Goal: Find specific page/section

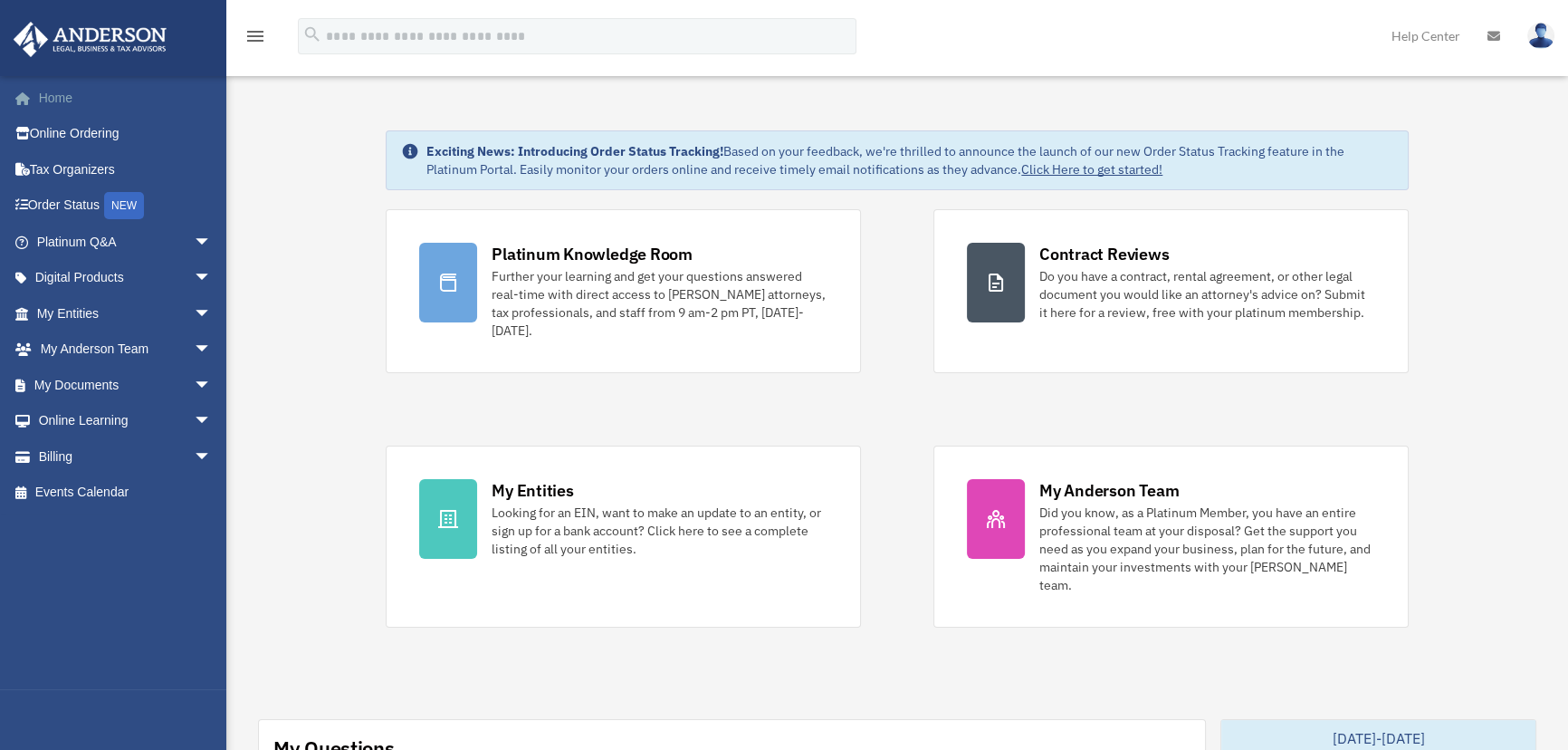
click at [48, 92] on link "Home" at bounding box center [126, 98] width 226 height 36
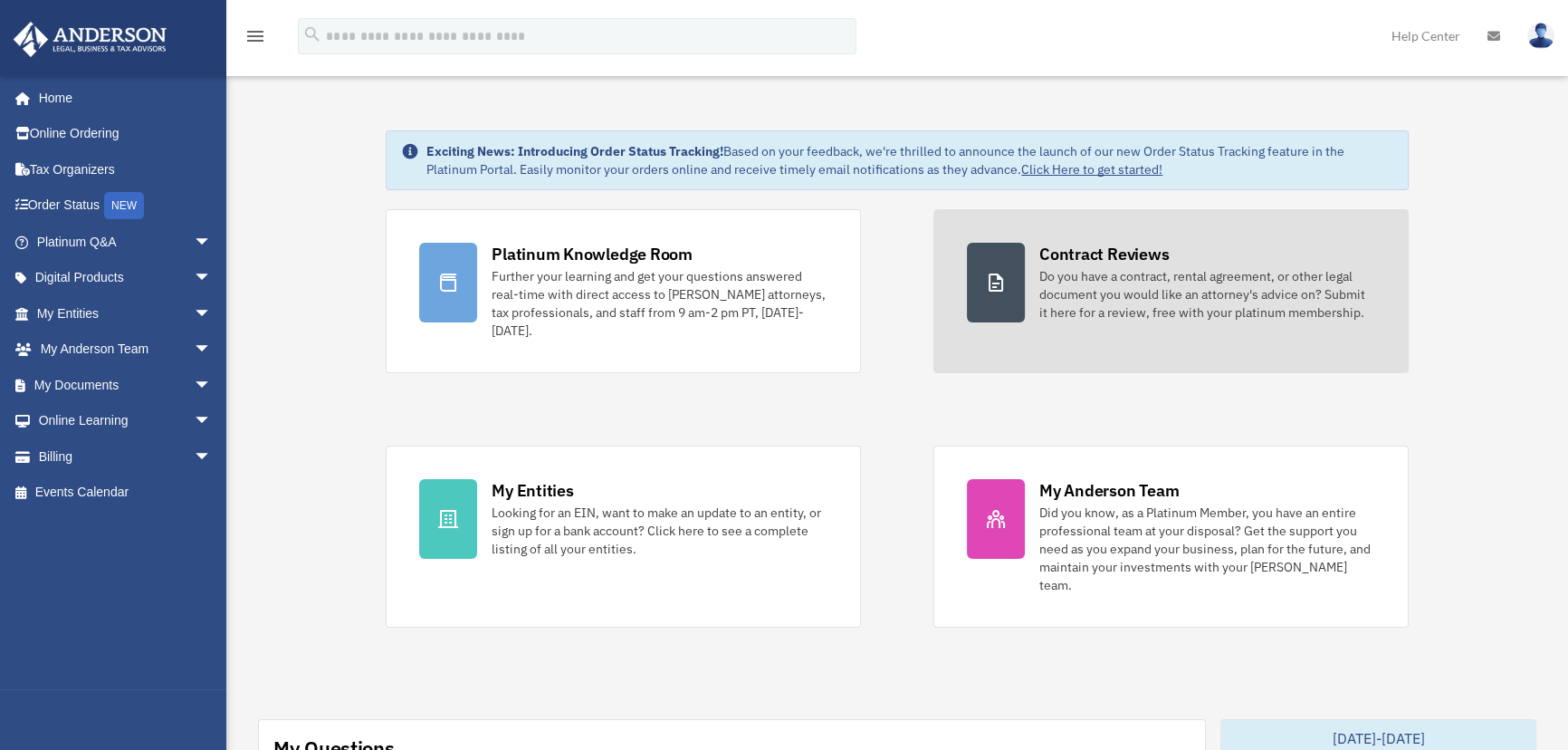
click at [1114, 243] on div "Contract Reviews" at bounding box center [1103, 254] width 129 height 23
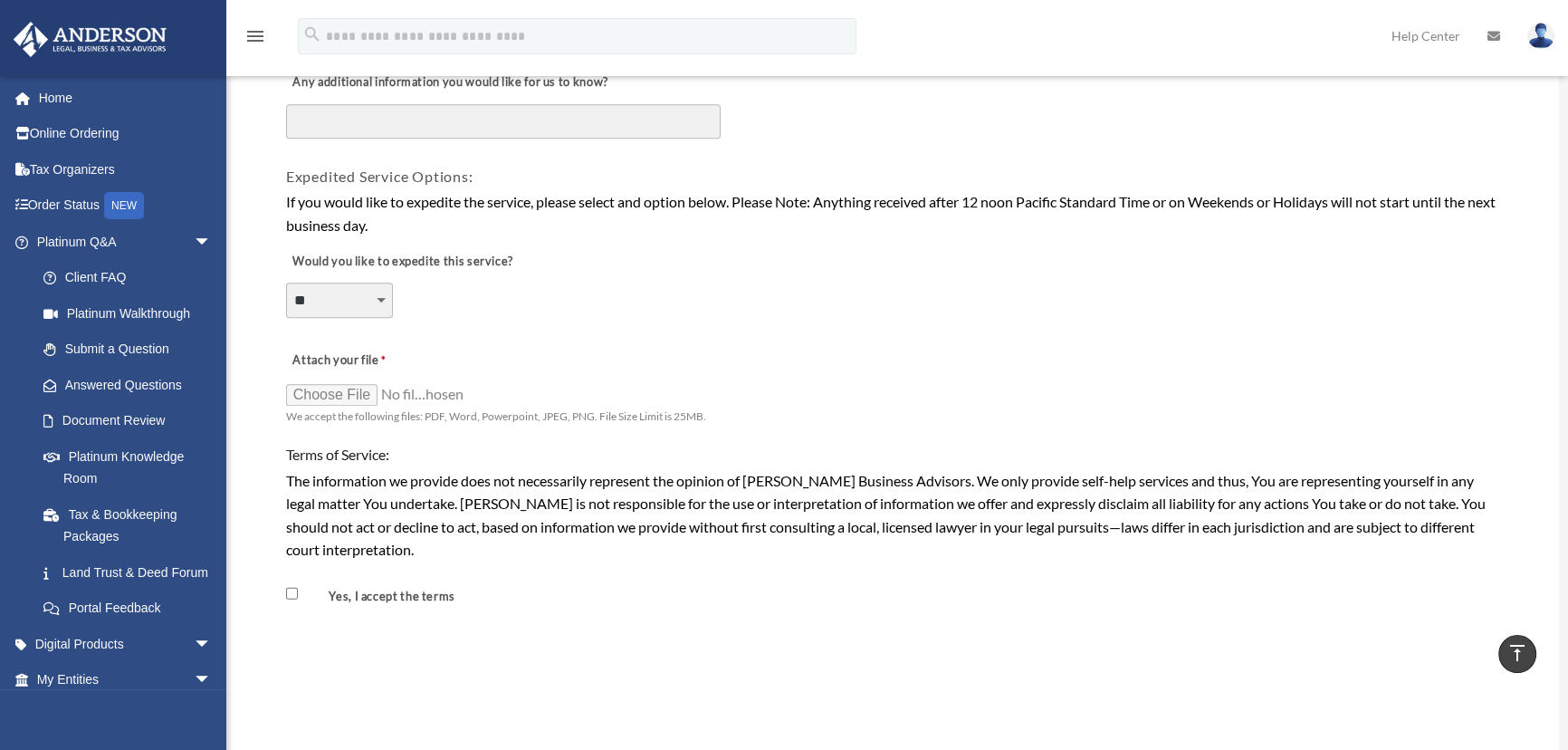
scroll to position [1316, 0]
